Goal: Navigation & Orientation: Understand site structure

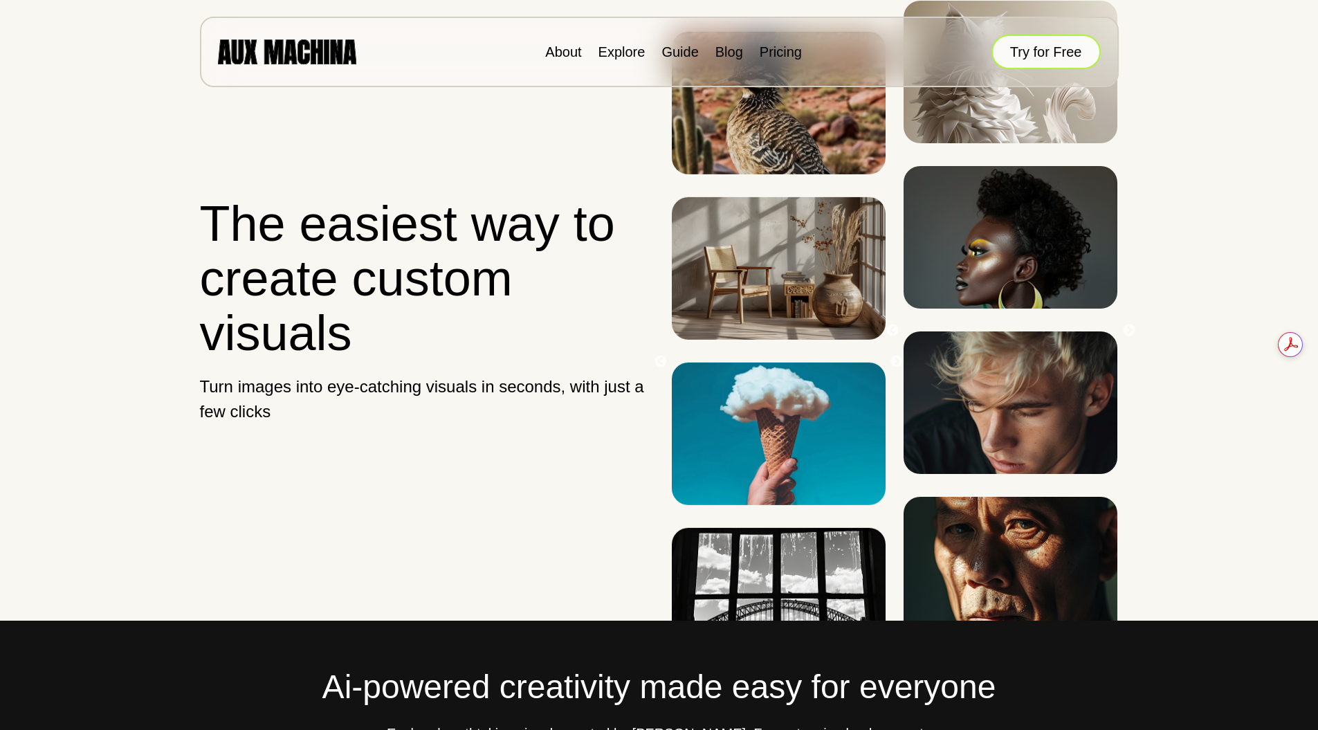
click at [1056, 48] on button "Try for Free" at bounding box center [1046, 52] width 109 height 35
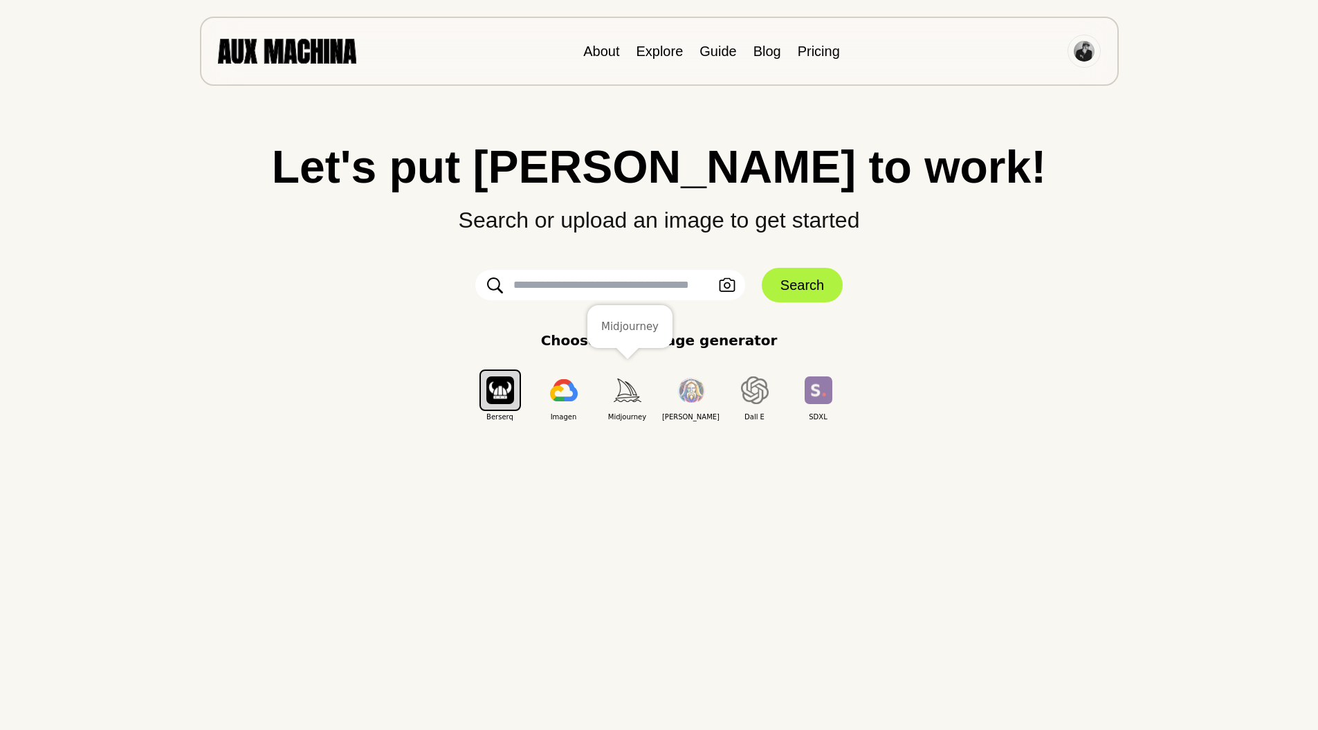
click at [622, 399] on img "button" at bounding box center [628, 390] width 28 height 23
click at [757, 397] on img "button" at bounding box center [755, 390] width 28 height 28
click at [573, 264] on div "Let's put Ai to work! Search or upload an image to get started Upload an Image …" at bounding box center [659, 283] width 1263 height 278
click at [725, 53] on link "Guide" at bounding box center [718, 51] width 37 height 15
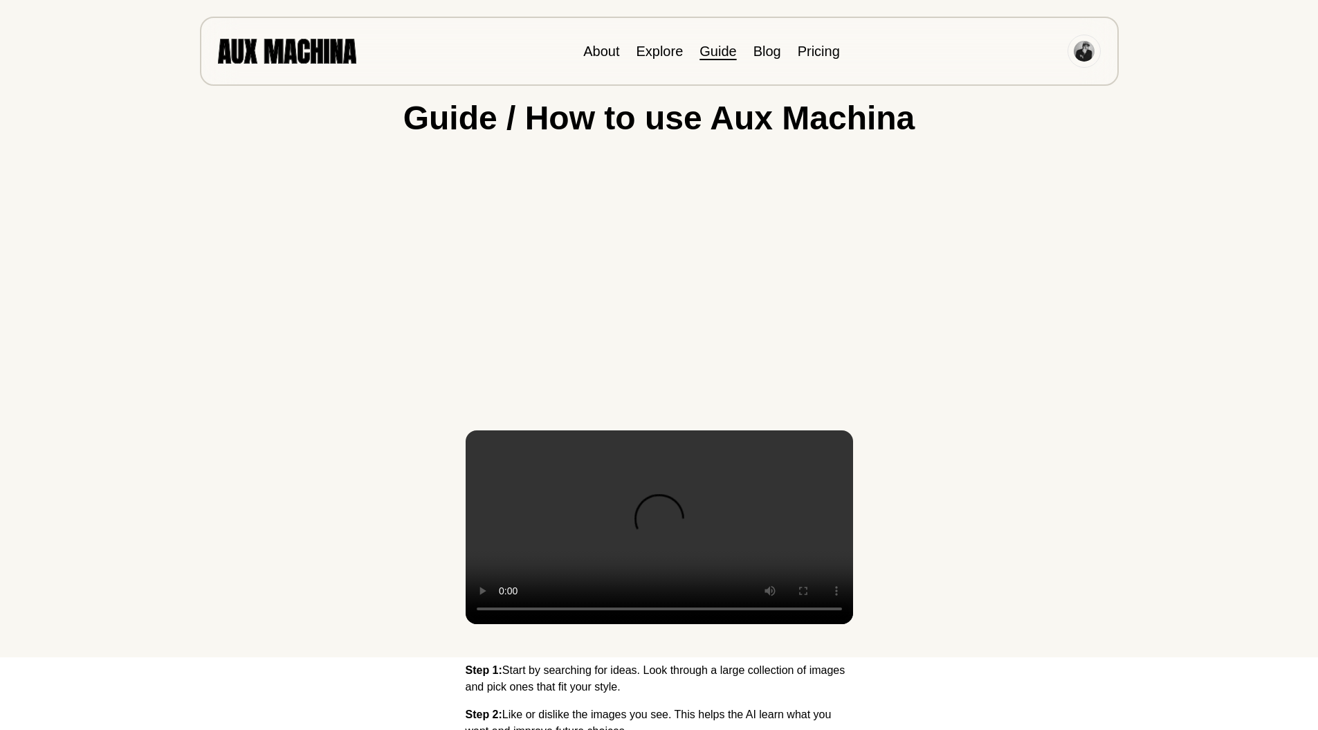
scroll to position [69, 0]
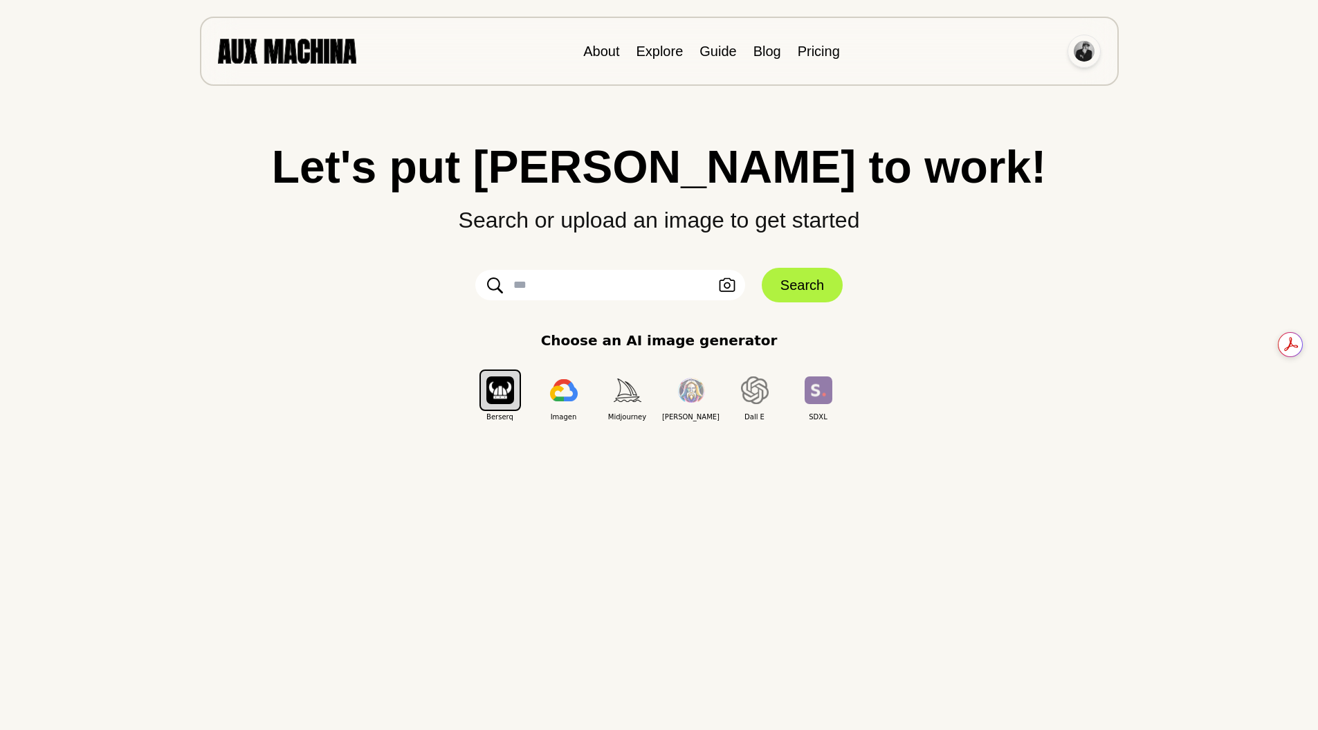
click at [1083, 49] on img at bounding box center [1084, 51] width 21 height 21
click at [1006, 87] on li "Dashboard" at bounding box center [1032, 83] width 138 height 30
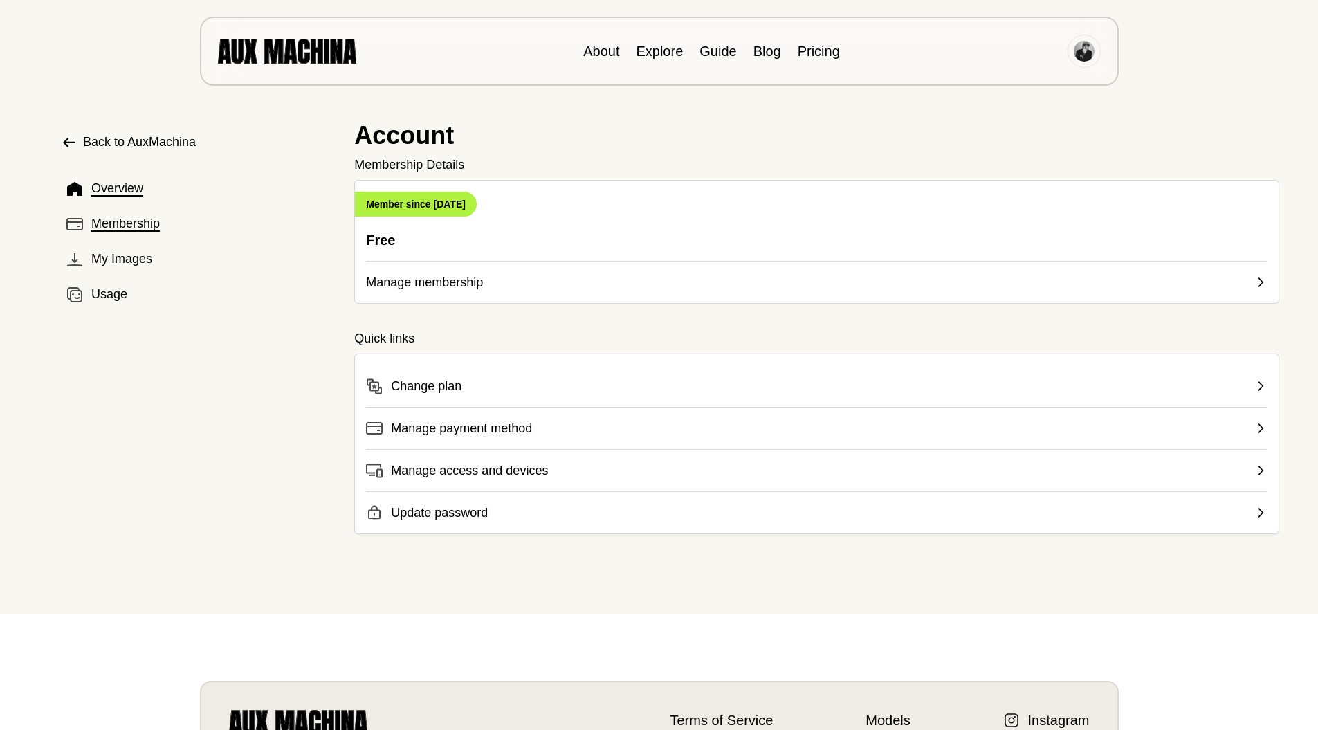
click at [128, 233] on span "Membership" at bounding box center [125, 224] width 69 height 19
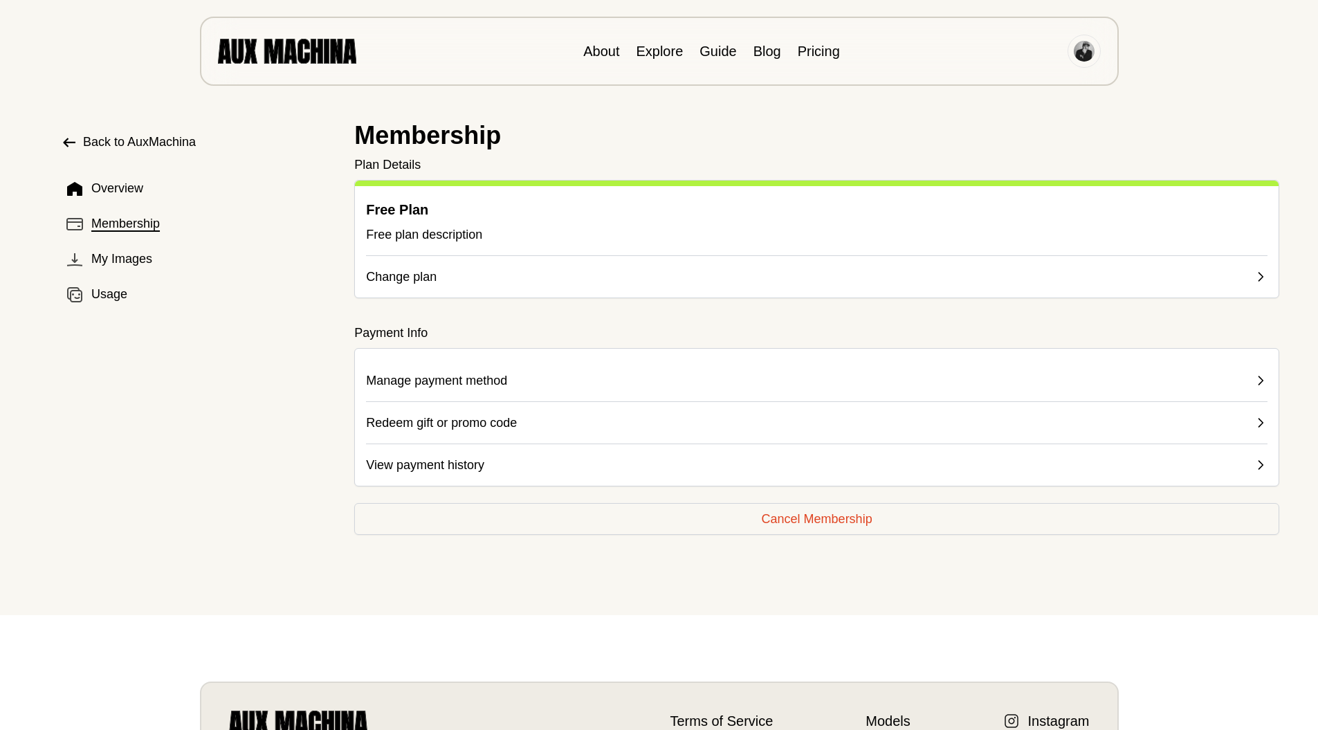
click at [430, 232] on p "Free plan description" at bounding box center [817, 234] width 902 height 19
click at [1266, 274] on icon at bounding box center [1261, 277] width 14 height 14
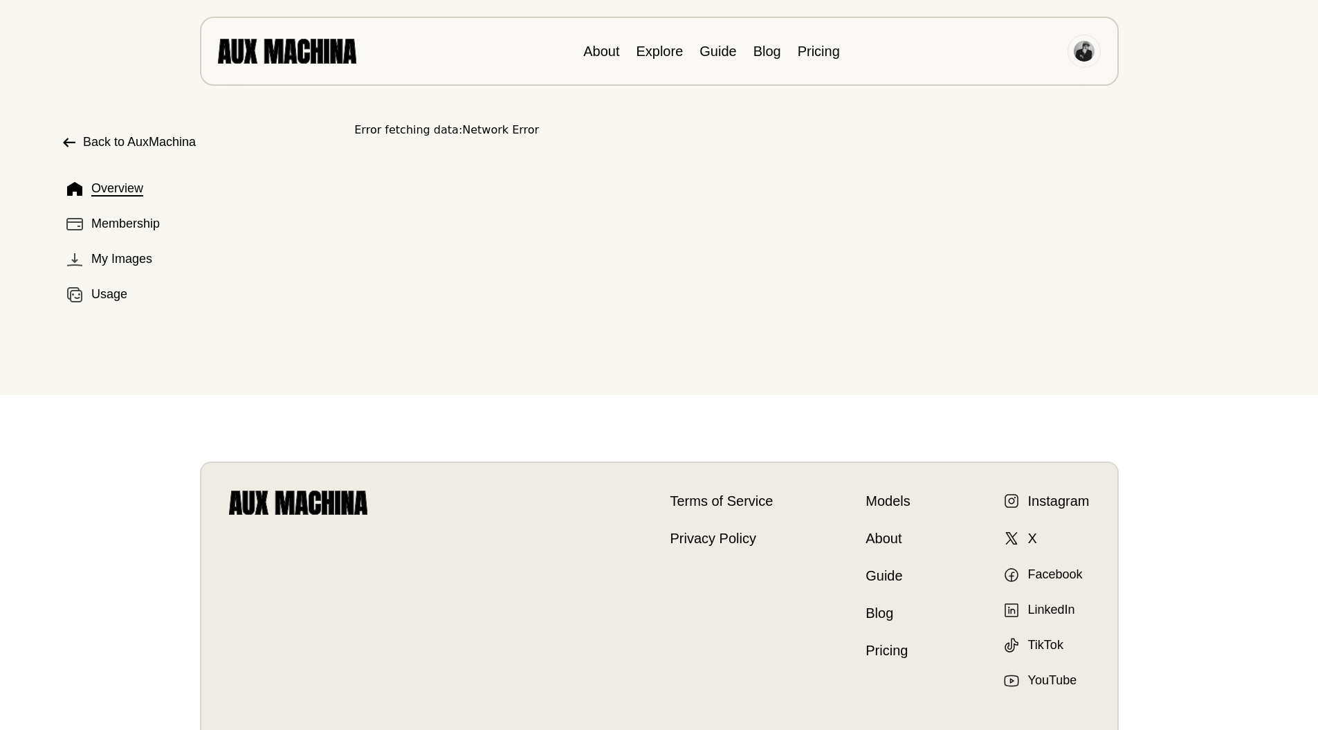
click at [654, 59] on li "Explore" at bounding box center [659, 51] width 47 height 21
click at [653, 56] on link "Explore" at bounding box center [659, 51] width 47 height 15
